Goal: Task Accomplishment & Management: Manage account settings

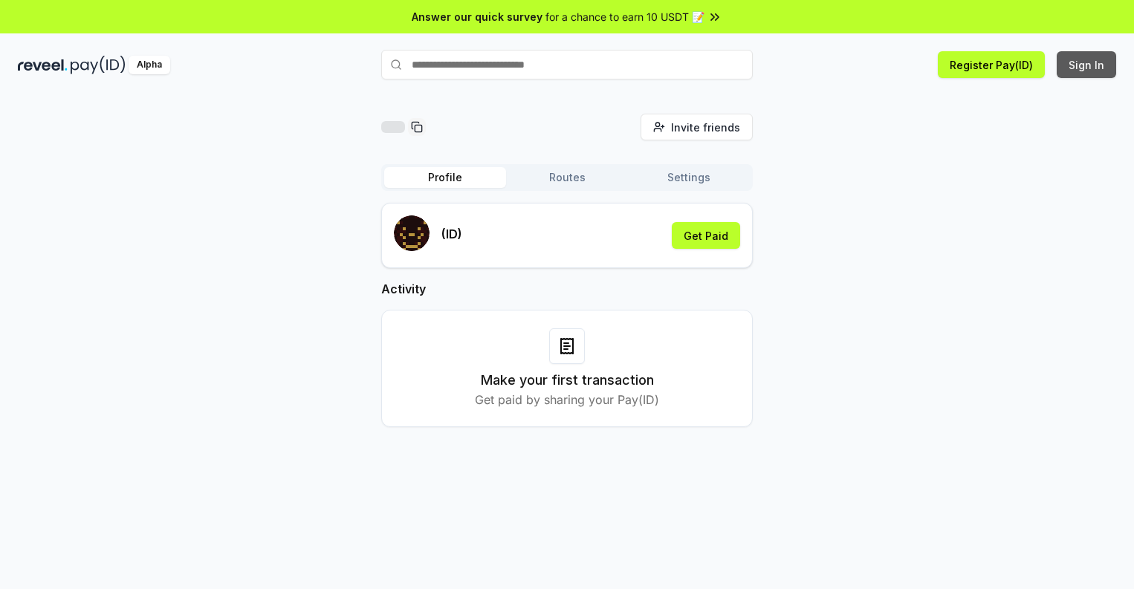
click at [1087, 65] on button "Sign In" at bounding box center [1085, 64] width 59 height 27
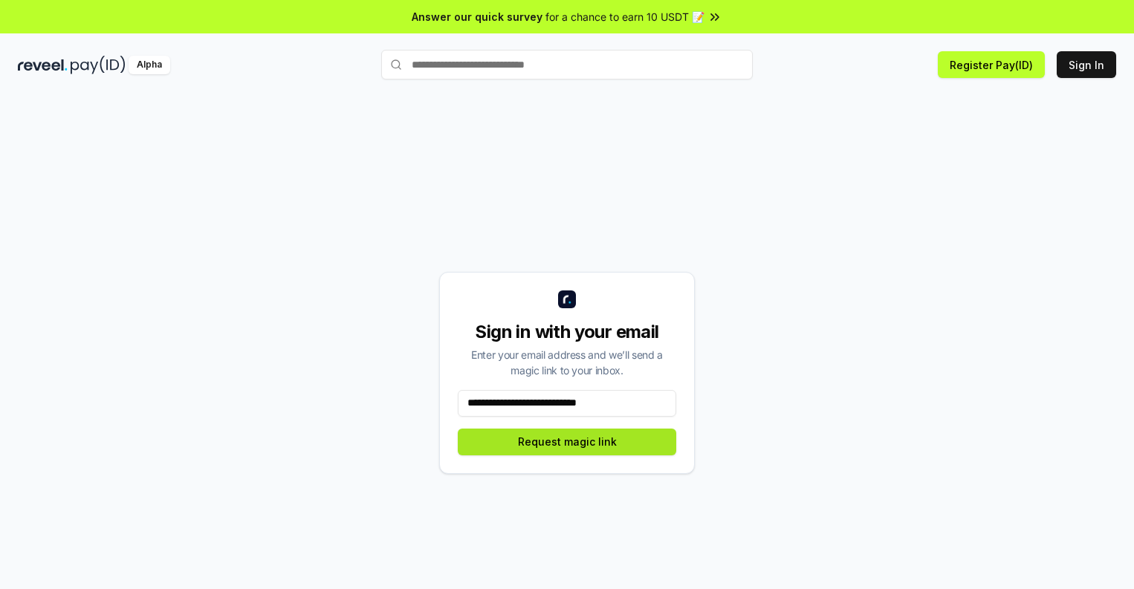
type input "**********"
click at [567, 441] on button "Request magic link" at bounding box center [567, 442] width 218 height 27
